Goal: Task Accomplishment & Management: Use online tool/utility

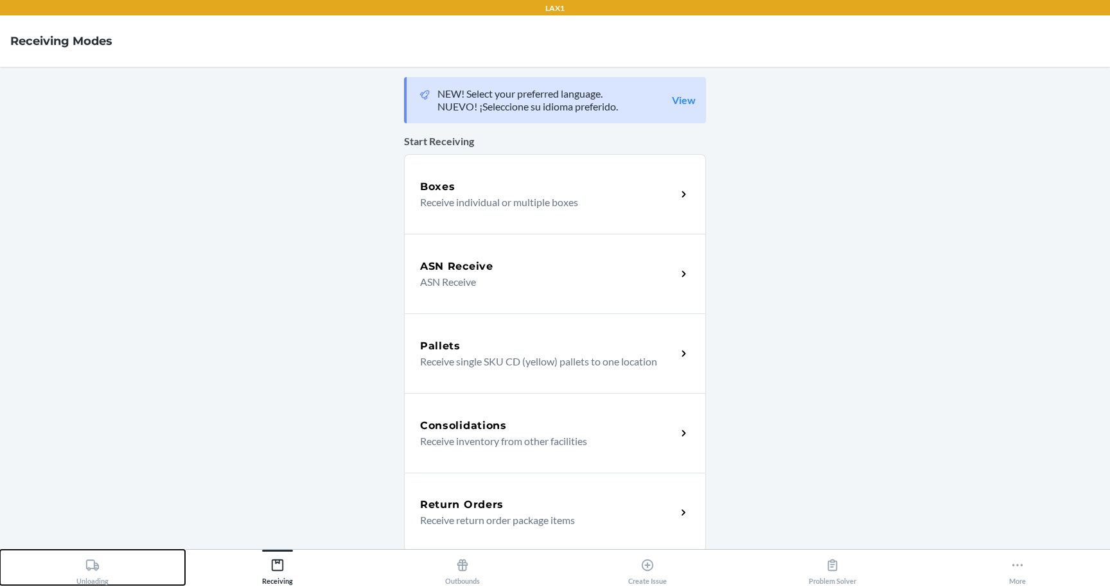
click at [103, 559] on div "Unloading" at bounding box center [92, 569] width 32 height 32
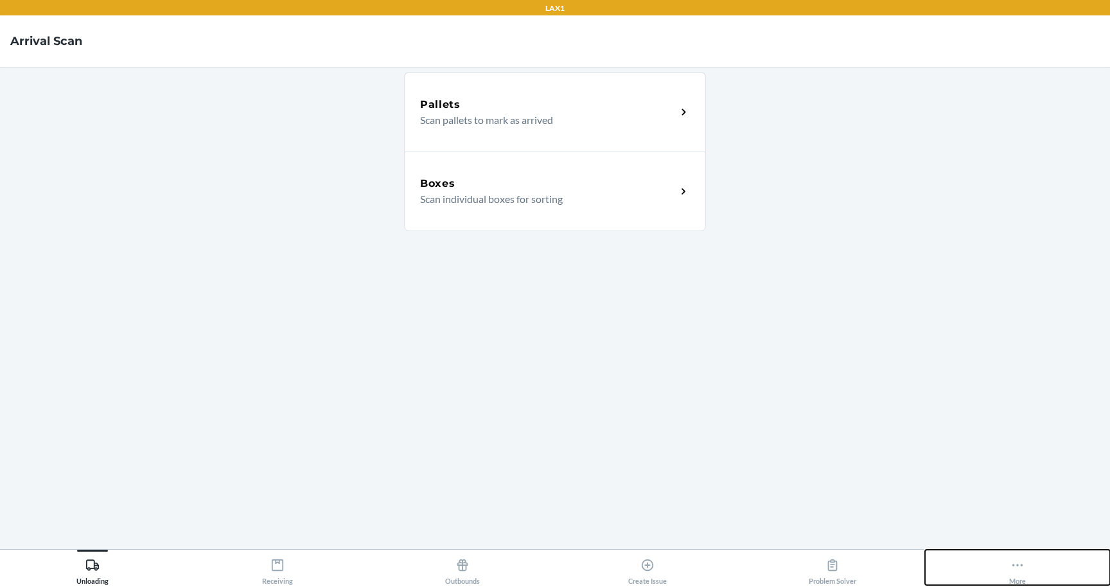
click at [1009, 564] on div "More" at bounding box center [1017, 569] width 17 height 32
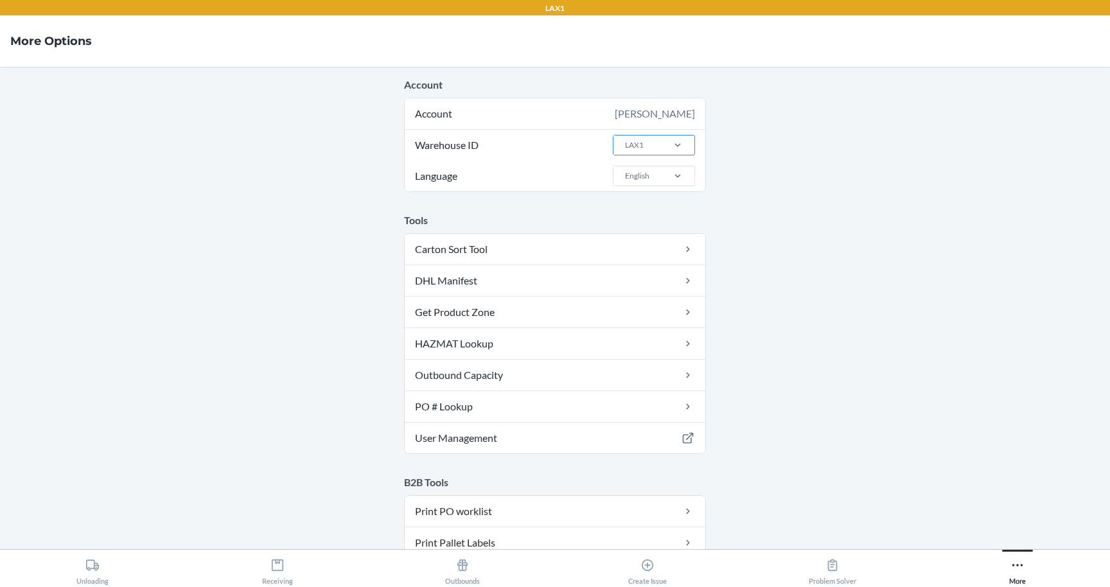
click at [658, 146] on div "LAX1" at bounding box center [637, 144] width 48 height 19
click at [625, 146] on input "Warehouse ID LAX1" at bounding box center [624, 145] width 1 height 12
type input "ord"
click at [647, 204] on div "ORD13P" at bounding box center [657, 197] width 69 height 24
click at [636, 151] on input "ord" at bounding box center [630, 145] width 13 height 12
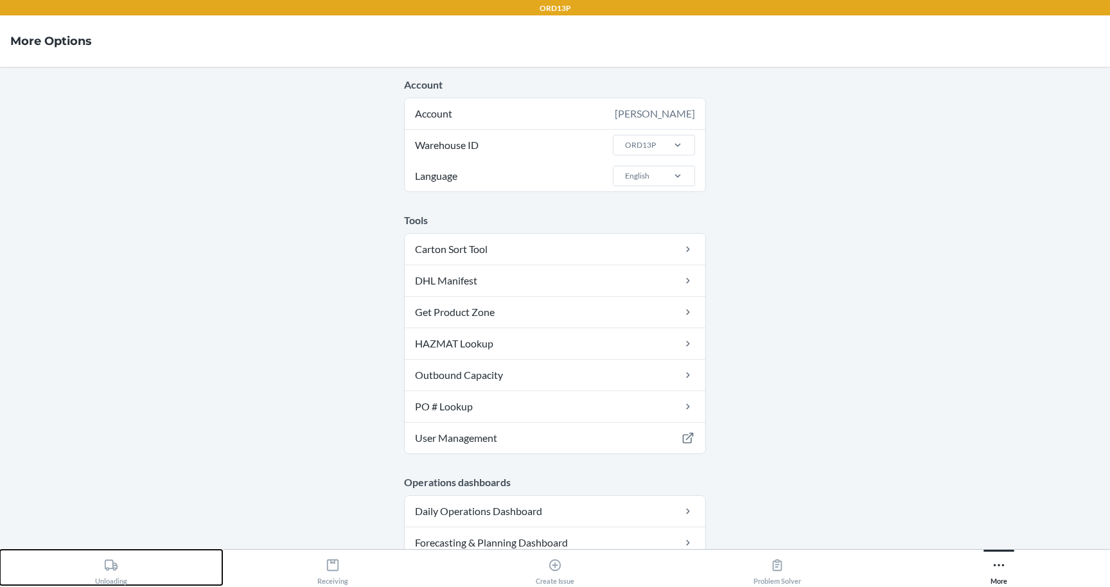
click at [130, 575] on button "Unloading" at bounding box center [111, 567] width 222 height 35
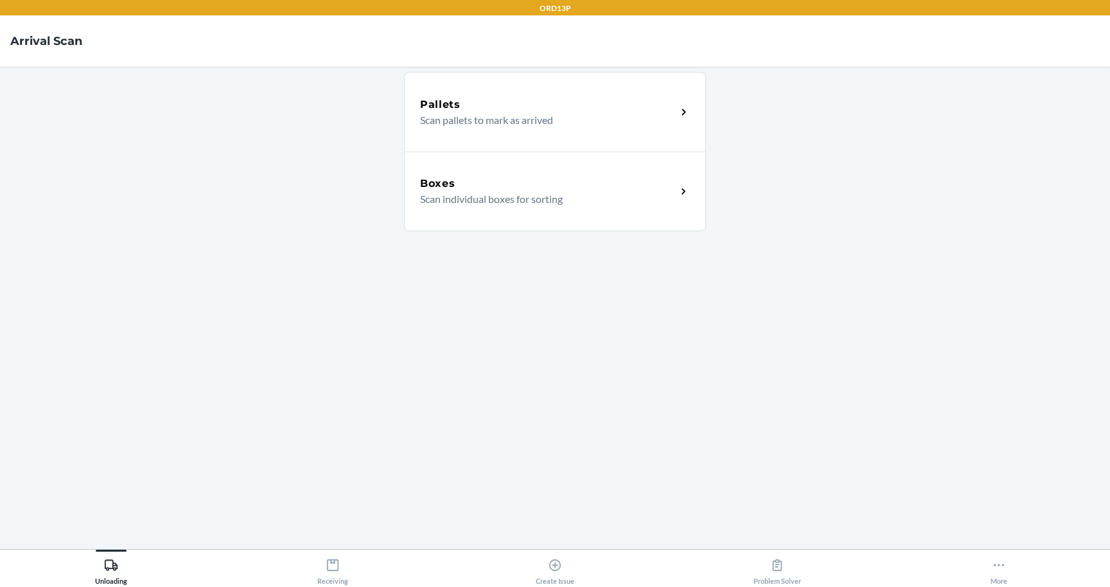
click at [521, 105] on div "Pallets" at bounding box center [548, 104] width 256 height 15
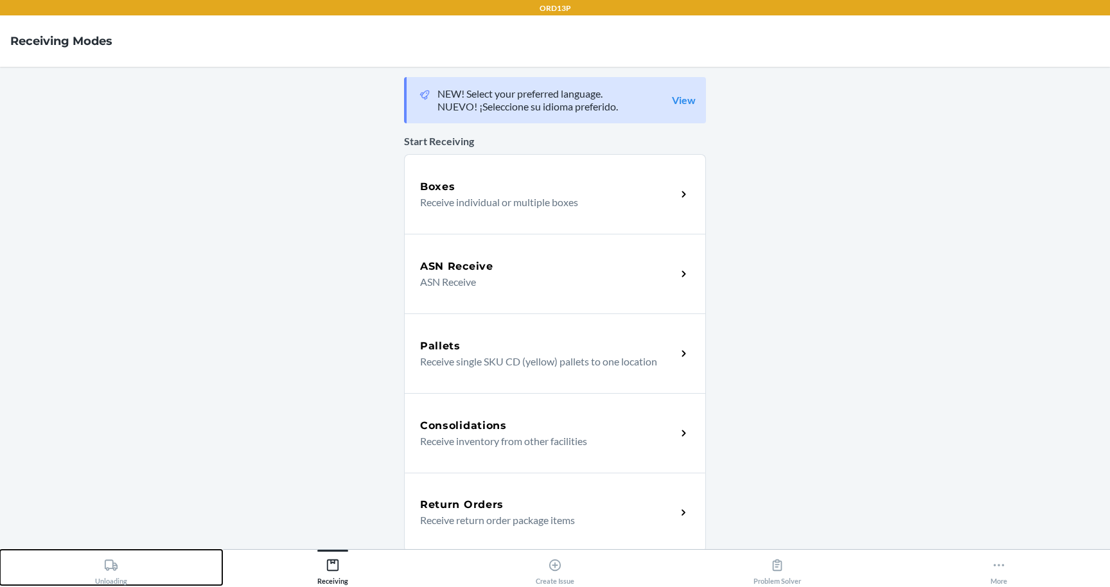
click at [132, 557] on button "Unloading" at bounding box center [111, 567] width 222 height 35
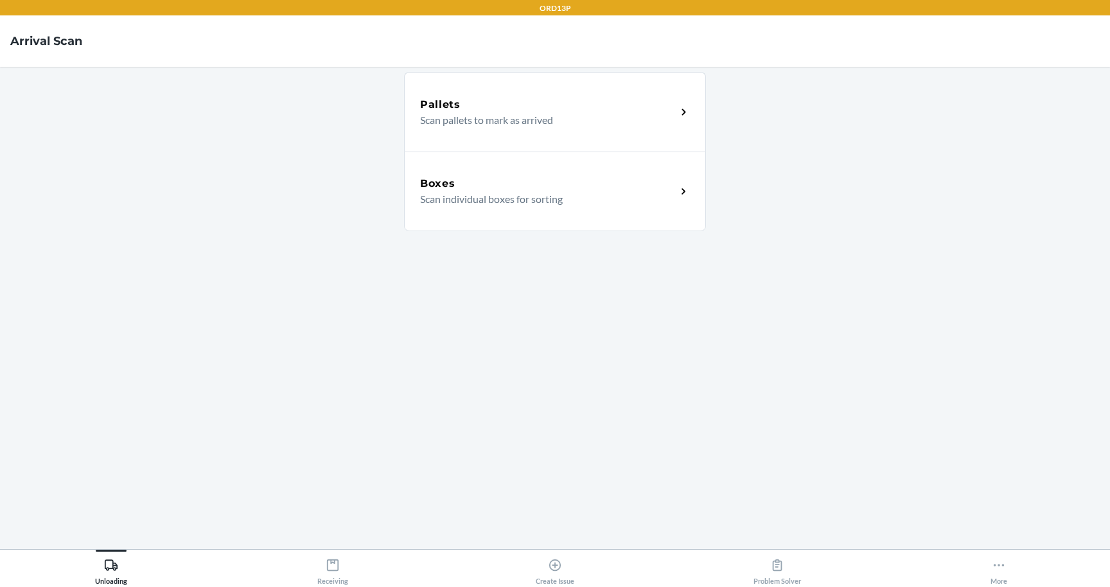
click at [473, 129] on div "Pallets Scan pallets to mark as arrived" at bounding box center [555, 112] width 302 height 80
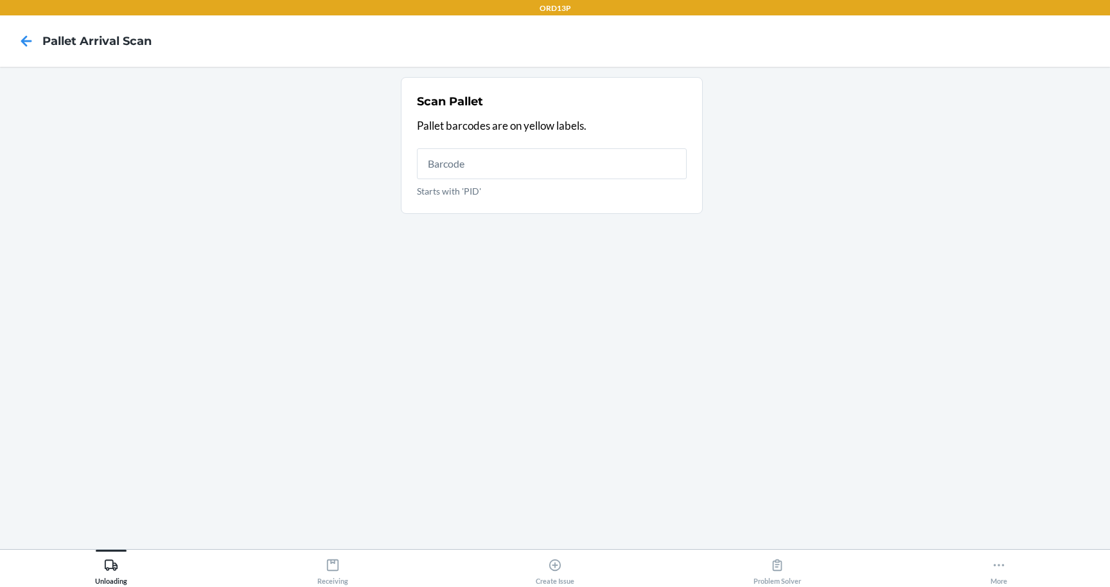
click at [459, 161] on input "Starts with 'PID'" at bounding box center [552, 163] width 270 height 31
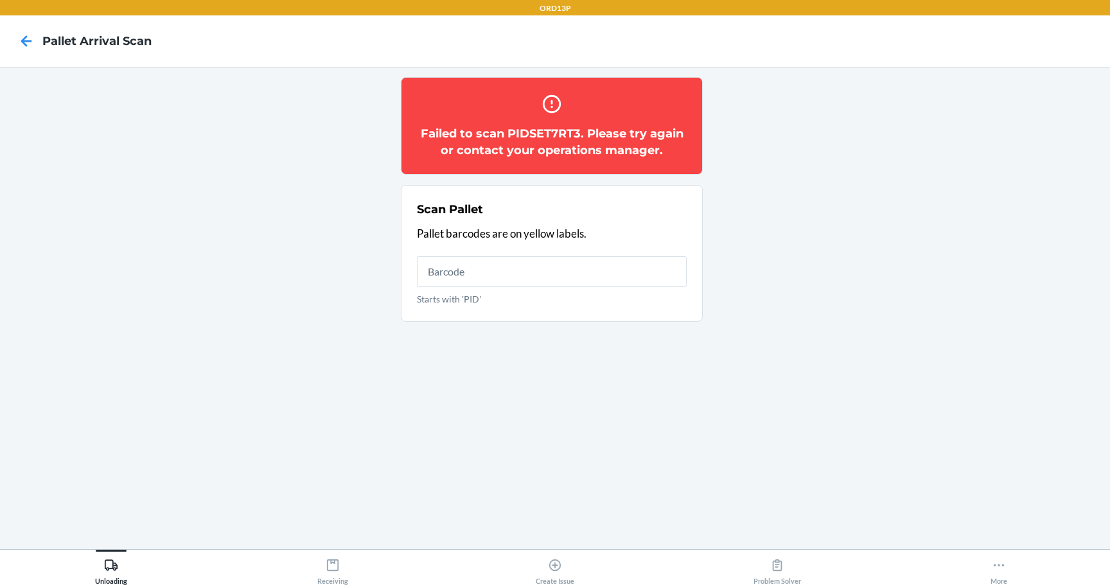
click at [536, 144] on h2 "Failed to scan PIDSET7RT3. Please try again or contact your operations manager." at bounding box center [552, 141] width 270 height 33
click at [536, 141] on h2 "Failed to scan PIDSET7RT3. Please try again or contact your operations manager." at bounding box center [552, 141] width 270 height 33
